Goal: Information Seeking & Learning: Check status

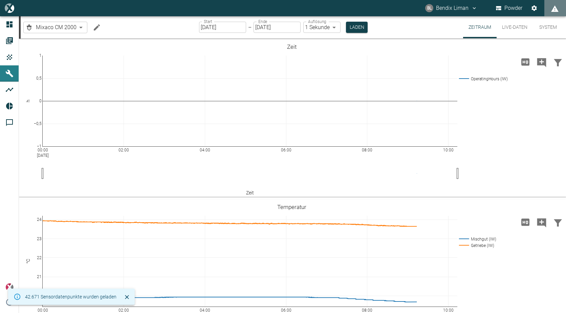
click at [81, 28] on body "BL Bendix Liman Powder Dashboard Aufträge Produkte Maschinen Analysen Reports K…" at bounding box center [283, 156] width 566 height 313
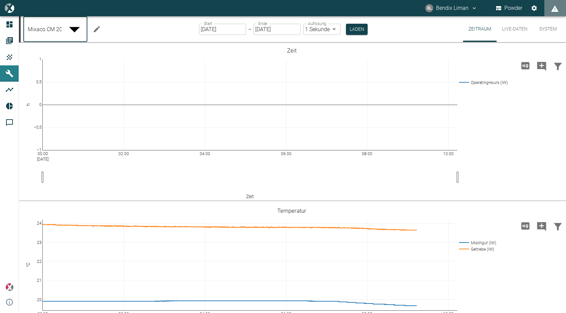
click at [6, 313] on div at bounding box center [283, 318] width 566 height 0
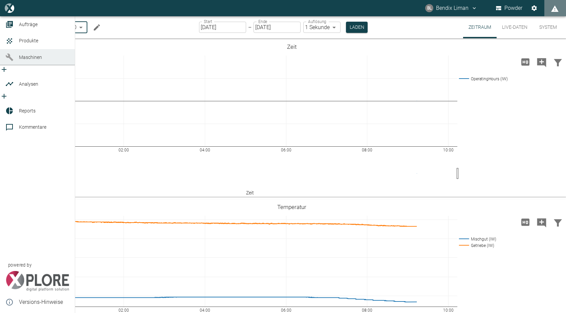
click at [9, 61] on icon at bounding box center [9, 57] width 8 height 8
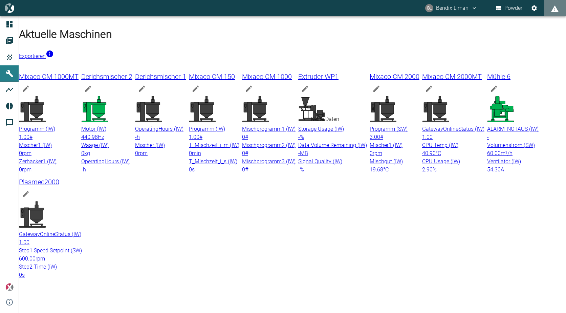
click at [162, 96] on icon at bounding box center [148, 109] width 26 height 26
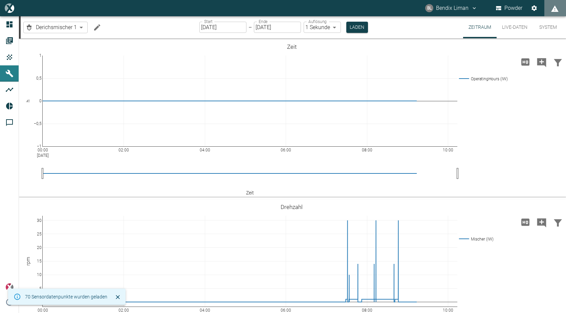
click at [506, 27] on button "Live-Daten" at bounding box center [515, 27] width 36 height 22
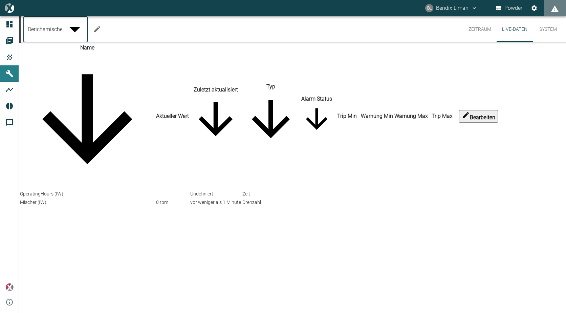
click at [82, 26] on body "BL Bendix Liman Powder Dashboard Aufträge Produkte Maschinen Analysen Reports K…" at bounding box center [283, 156] width 566 height 313
click at [69, 26] on body "BL Bendix Liman Powder Dashboard Aufträge Produkte Maschinen Analysen Reports K…" at bounding box center [283, 156] width 566 height 313
click at [74, 23] on body "BL Bendix Liman Powder Dashboard Aufträge Produkte Maschinen Analysen Reports K…" at bounding box center [283, 156] width 566 height 313
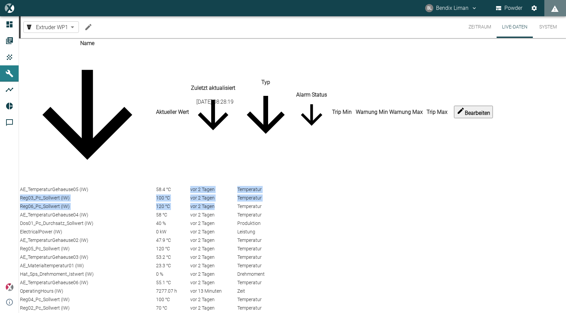
drag, startPoint x: 195, startPoint y: 71, endPoint x: 241, endPoint y: 118, distance: 65.6
click at [241, 186] on tbody "AE_TemperaturGehaeuse05 (IW) 58.4 °C [DATE] Temperatur Reg03_Pc_Sollwert (IW) 1…" at bounding box center [258, 253] width 477 height 135
drag, startPoint x: 241, startPoint y: 118, endPoint x: 230, endPoint y: 122, distance: 11.8
click at [230, 203] on td "vor 2 Tagen" at bounding box center [213, 207] width 46 height 8
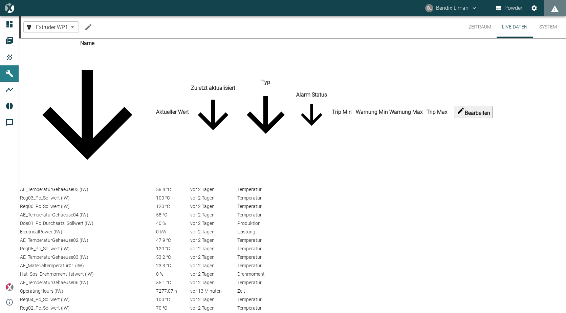
click at [70, 25] on body "BL Bendix Liman Powder Dashboard Aufträge Produkte Maschinen Analysen Reports K…" at bounding box center [283, 156] width 566 height 313
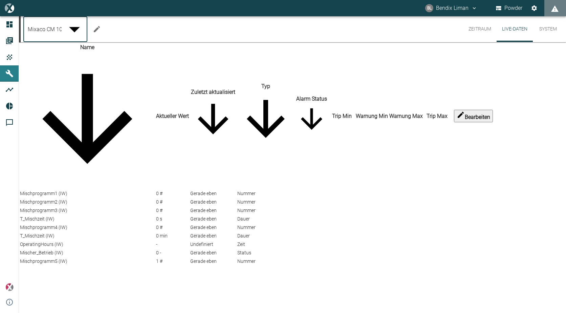
click at [74, 26] on body "BL Bendix Liman Powder Dashboard Aufträge Produkte Maschinen Analysen Reports K…" at bounding box center [283, 156] width 566 height 313
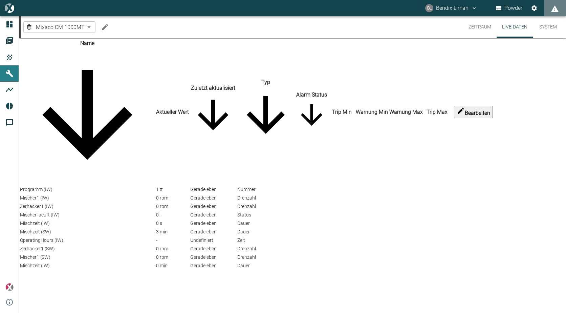
click at [84, 21] on div "Mixaco CM 1000MT 56413a84-c2d5-4ecc-9efc-6a1f14e55a60 ​" at bounding box center [67, 27] width 88 height 14
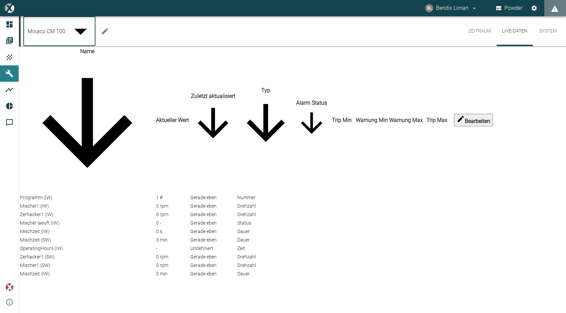
click at [81, 28] on body "BL Bendix Liman Powder Dashboard Aufträge Produkte Maschinen Analysen Reports K…" at bounding box center [283, 156] width 566 height 313
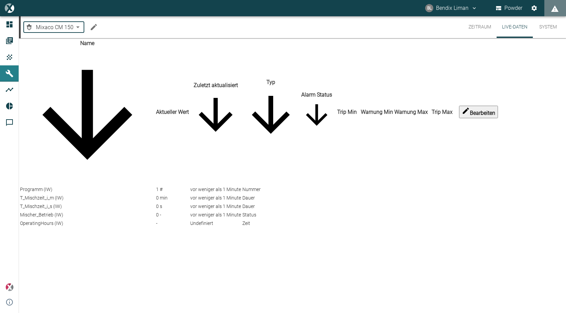
click at [77, 26] on body "BL Bendix Liman Powder Dashboard Aufträge Produkte Maschinen Analysen Reports K…" at bounding box center [283, 156] width 566 height 313
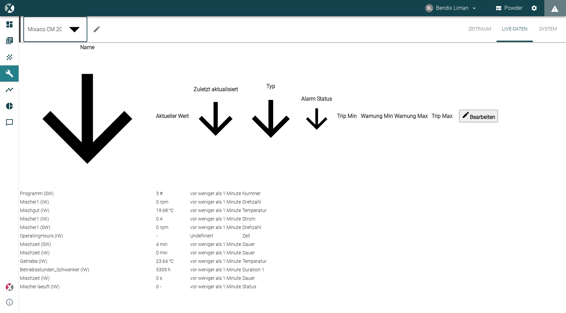
click at [71, 25] on body "BL Bendix Liman Powder Dashboard Aufträge Produkte Maschinen Analysen Reports K…" at bounding box center [283, 156] width 566 height 313
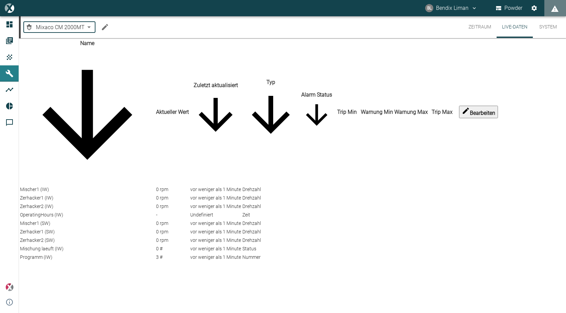
click at [85, 25] on body "BL Bendix Liman Powder Dashboard Aufträge Produkte Maschinen Analysen Reports K…" at bounding box center [283, 156] width 566 height 313
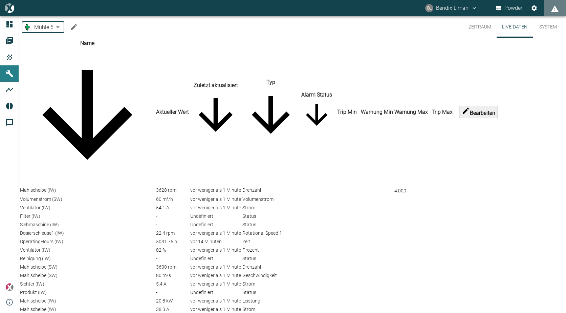
click at [55, 23] on body "BL Bendix Liman Powder Dashboard Aufträge Produkte Maschinen Analysen Reports K…" at bounding box center [283, 156] width 566 height 313
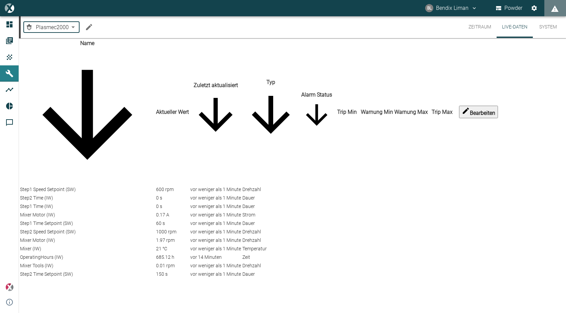
click at [59, 27] on body "BL Bendix Liman Powder Dashboard Aufträge Produkte Maschinen Analysen Reports K…" at bounding box center [283, 156] width 566 height 313
type input "9353ca96-ddcf-4ab2-aa07-6e681a72220e"
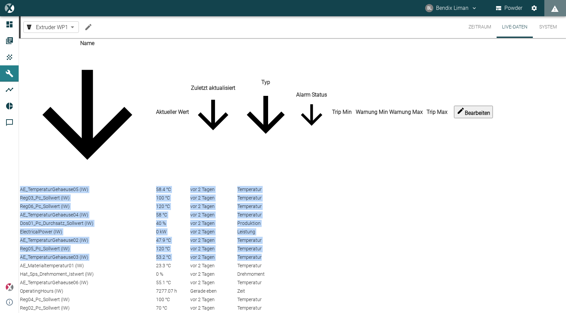
drag, startPoint x: 24, startPoint y: 74, endPoint x: 299, endPoint y: 217, distance: 310.0
click at [299, 217] on tbody "AE_TemperaturGehaeuse05 (IW) 58.4 °C [DATE] Temperatur Reg03_Pc_Sollwert (IW) 1…" at bounding box center [258, 253] width 477 height 135
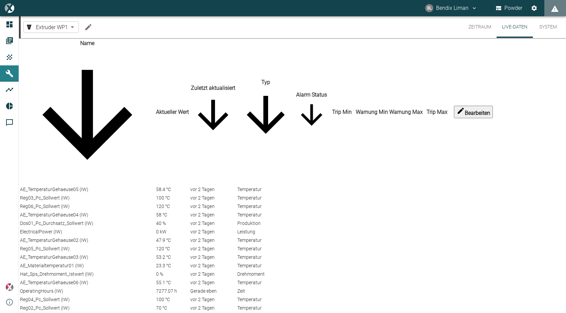
drag, startPoint x: 299, startPoint y: 217, endPoint x: 280, endPoint y: 268, distance: 54.1
click at [280, 270] on td "Drehmoment" at bounding box center [266, 274] width 58 height 8
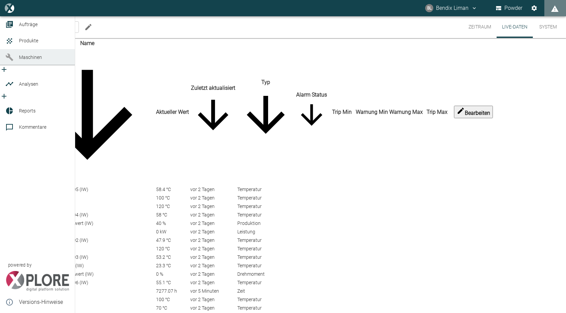
click at [14, 61] on div at bounding box center [10, 57] width 10 height 8
